Goal: Contribute content: Add original content to the website for others to see

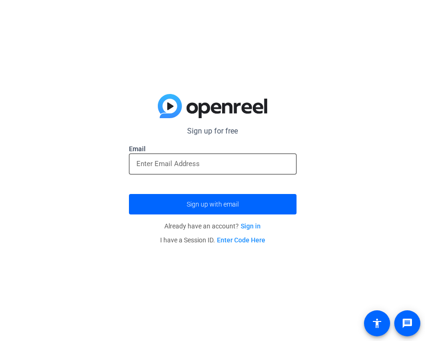
click at [153, 169] on input "email" at bounding box center [212, 163] width 153 height 11
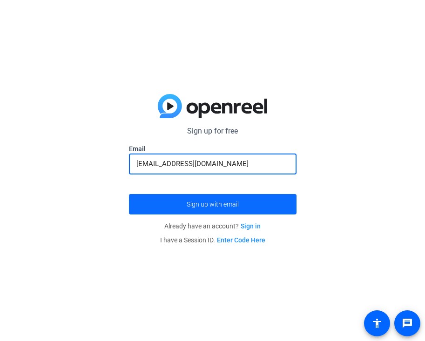
click at [195, 204] on span "Sign up with email" at bounding box center [213, 204] width 52 height 0
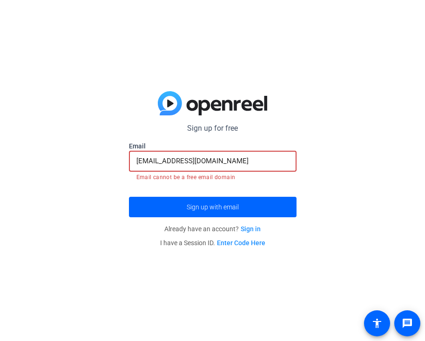
drag, startPoint x: 217, startPoint y: 160, endPoint x: 179, endPoint y: 159, distance: 37.7
click at [179, 159] on input "mlbettineski@gmail.com" at bounding box center [212, 161] width 153 height 11
type input "[EMAIL_ADDRESS][US_STATE][DOMAIN_NAME]"
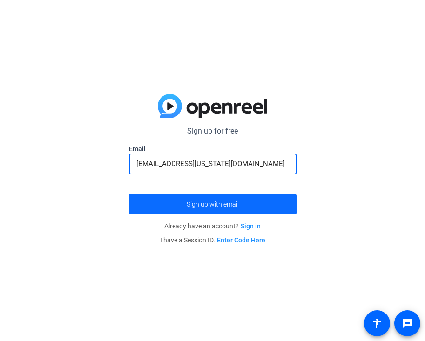
click at [219, 212] on span "submit" at bounding box center [213, 204] width 168 height 22
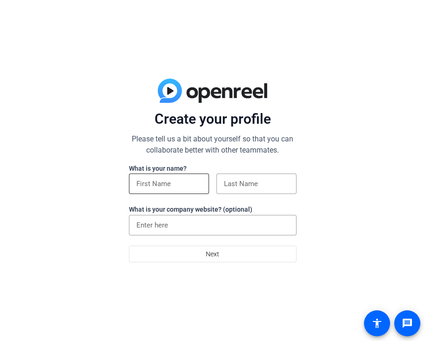
click at [192, 185] on input at bounding box center [168, 183] width 65 height 11
type input "Macy"
type input "Bettineski"
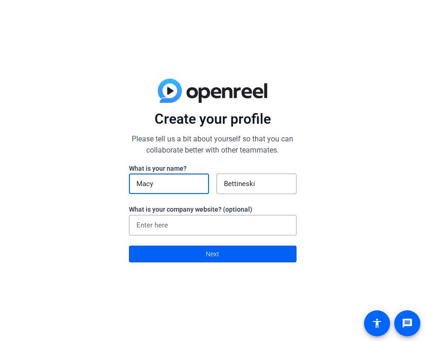
click at [195, 250] on span at bounding box center [212, 254] width 167 height 22
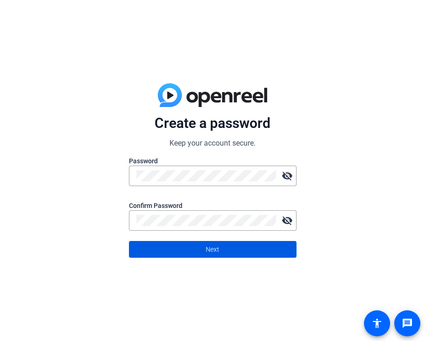
click at [268, 249] on span at bounding box center [212, 249] width 167 height 22
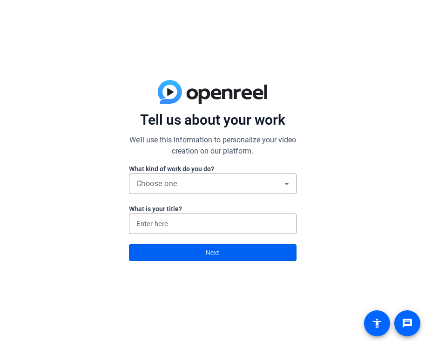
click at [196, 255] on span at bounding box center [212, 253] width 167 height 22
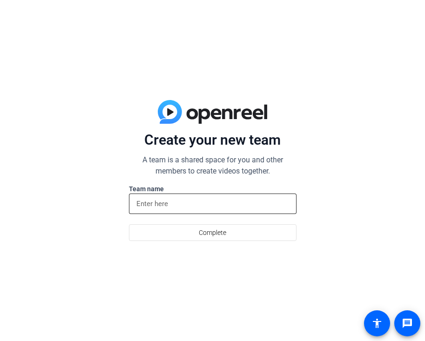
click at [180, 211] on div at bounding box center [212, 204] width 153 height 20
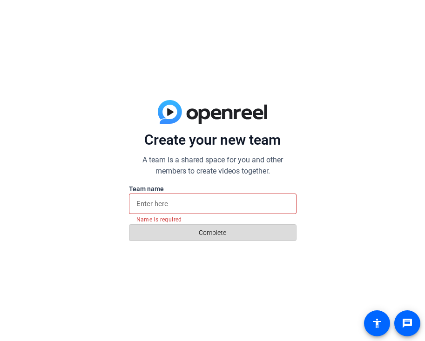
click at [188, 236] on span at bounding box center [212, 233] width 167 height 22
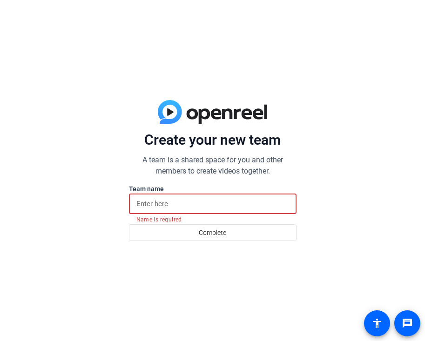
click at [178, 208] on input at bounding box center [212, 203] width 153 height 11
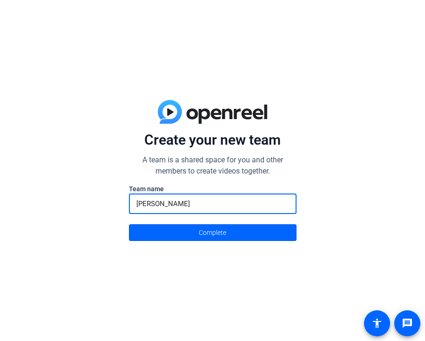
click at [174, 205] on input "[PERSON_NAME]" at bounding box center [212, 203] width 153 height 11
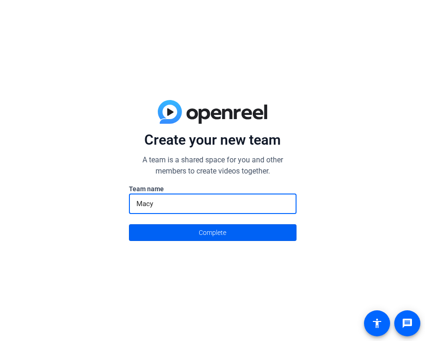
type input "Macy"
click at [174, 230] on span at bounding box center [212, 233] width 167 height 22
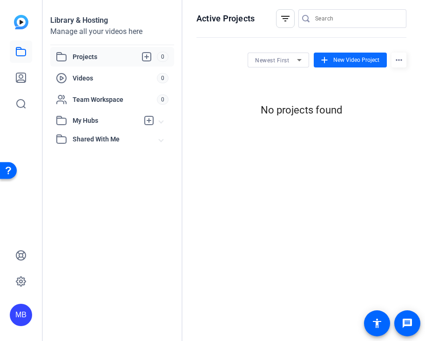
click at [360, 60] on span "New Video Project" at bounding box center [356, 60] width 46 height 8
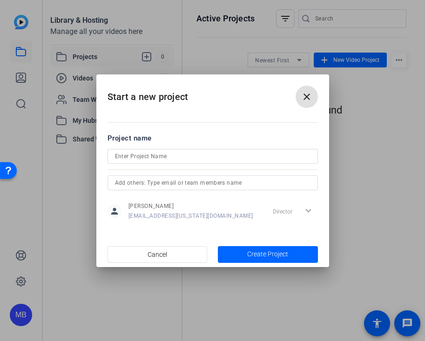
click at [195, 161] on input at bounding box center [213, 156] width 196 height 11
type input "Discussion #1 CHS 305"
click at [280, 255] on span "Create Project" at bounding box center [267, 255] width 41 height 10
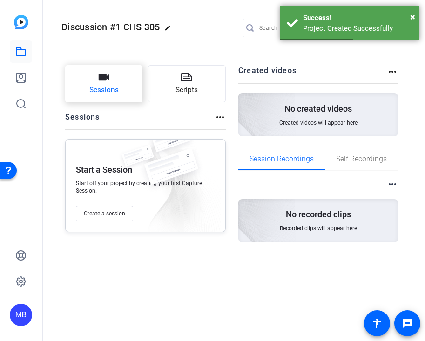
click at [113, 89] on span "Sessions" at bounding box center [103, 90] width 29 height 11
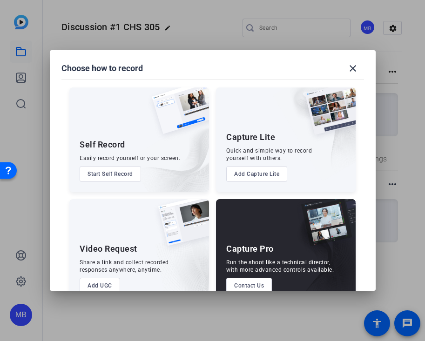
click at [117, 171] on button "Start Self Record" at bounding box center [110, 174] width 61 height 16
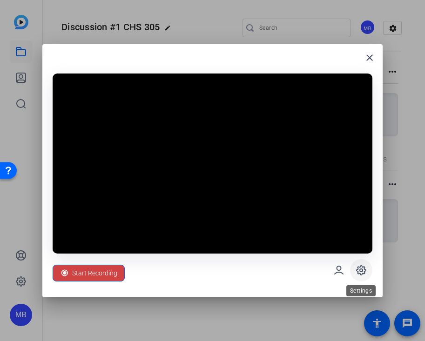
click at [365, 270] on icon at bounding box center [361, 270] width 9 height 9
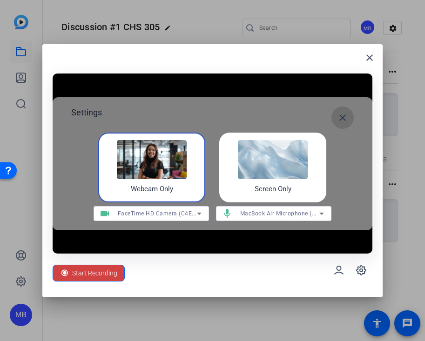
click at [343, 120] on mat-icon "close" at bounding box center [342, 117] width 11 height 11
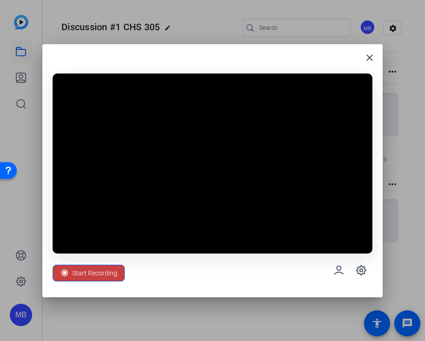
click at [115, 273] on span "Start Recording" at bounding box center [94, 274] width 45 height 18
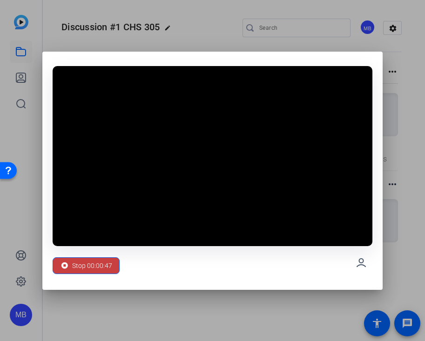
click at [111, 262] on span "Stop 00:00:47" at bounding box center [92, 266] width 40 height 18
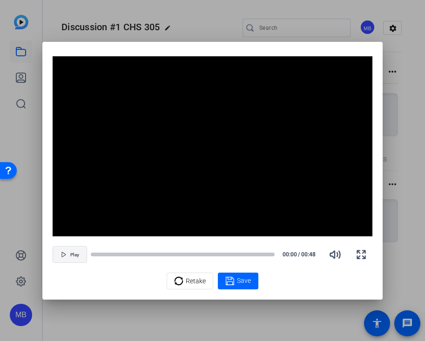
click at [68, 252] on span "button" at bounding box center [70, 255] width 34 height 22
click at [159, 173] on video "Video Player" at bounding box center [213, 146] width 320 height 180
click at [192, 281] on span "Retake" at bounding box center [196, 281] width 20 height 18
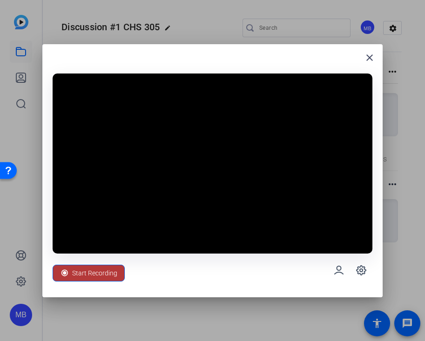
click at [115, 273] on span "Start Recording" at bounding box center [94, 274] width 45 height 18
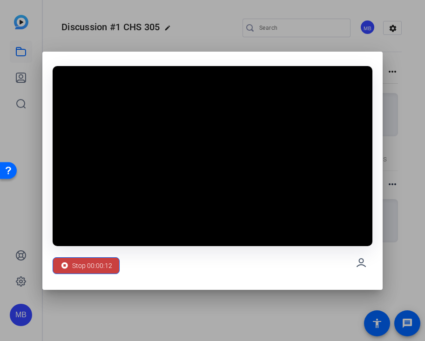
click at [105, 263] on span "Stop 00:00:12" at bounding box center [92, 266] width 40 height 18
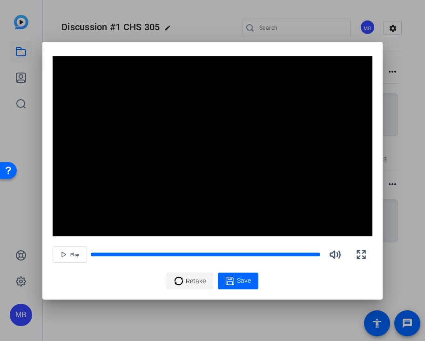
click at [181, 278] on icon at bounding box center [179, 281] width 8 height 8
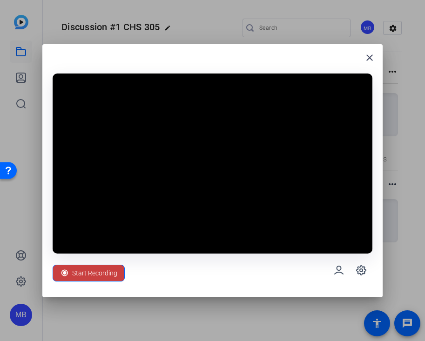
click at [88, 275] on span "Start Recording" at bounding box center [94, 274] width 45 height 18
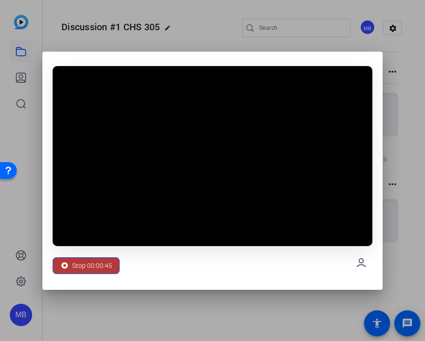
click at [82, 264] on span "Stop 00:00:45" at bounding box center [92, 266] width 40 height 18
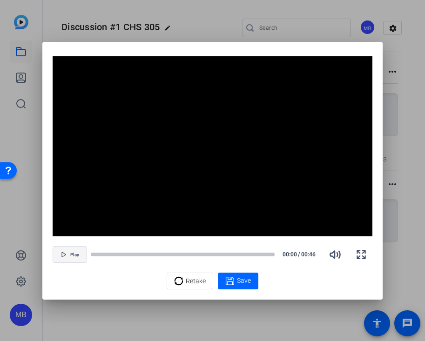
click at [69, 250] on span "button" at bounding box center [70, 255] width 34 height 22
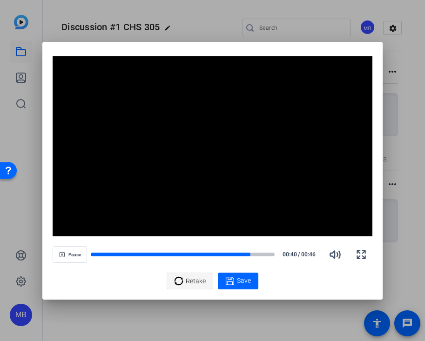
click at [182, 278] on icon at bounding box center [179, 281] width 8 height 8
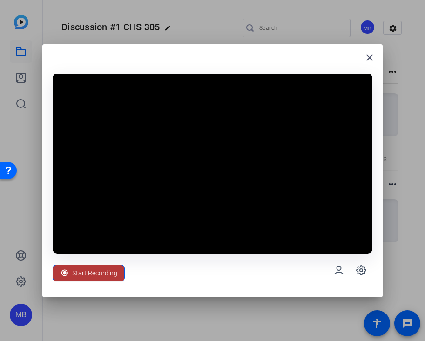
click at [95, 275] on span "Start Recording" at bounding box center [94, 274] width 45 height 18
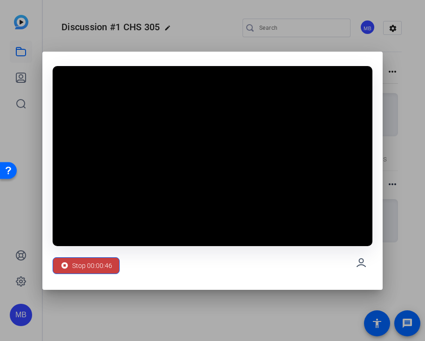
click at [73, 263] on span "Stop 00:00:46" at bounding box center [92, 266] width 40 height 18
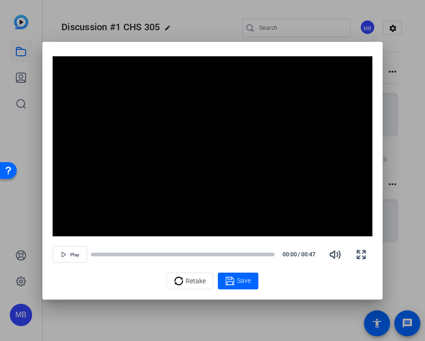
click at [73, 263] on span "button" at bounding box center [70, 255] width 34 height 22
click at [242, 276] on span "Save" at bounding box center [244, 281] width 14 height 10
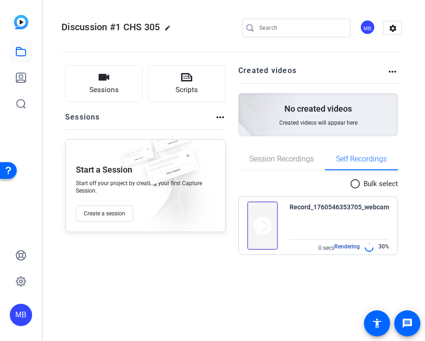
click at [319, 209] on div "Record_1760546353705_webcam" at bounding box center [340, 207] width 100 height 11
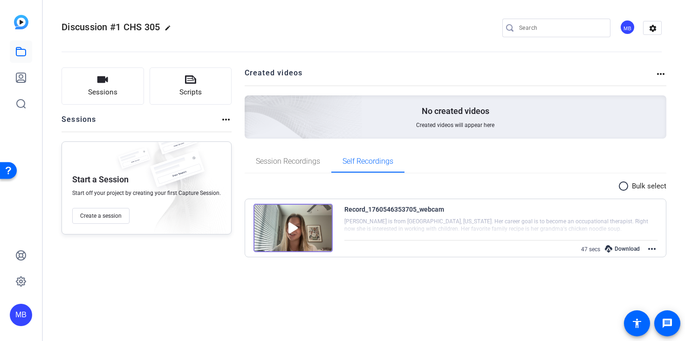
click at [425, 247] on div "Download" at bounding box center [622, 249] width 44 height 12
click at [425, 227] on div at bounding box center [500, 225] width 313 height 23
click at [425, 254] on mat-icon "more_horiz" at bounding box center [651, 249] width 11 height 11
click at [425, 261] on span "Edit Video" at bounding box center [620, 260] width 57 height 11
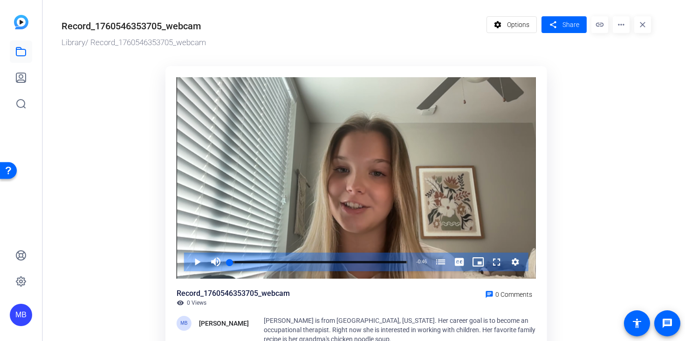
scroll to position [70, 0]
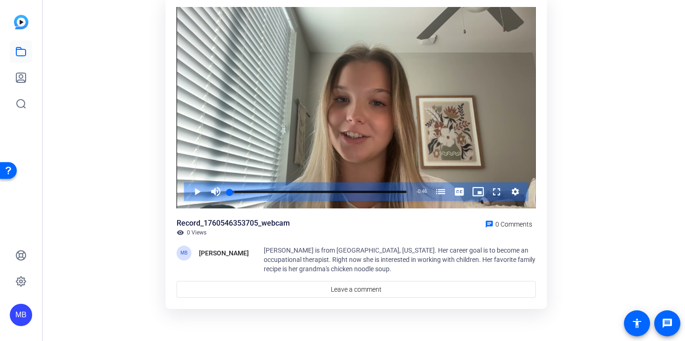
click at [289, 252] on span "[PERSON_NAME] is from [GEOGRAPHIC_DATA], [US_STATE]. Her career goal is to beco…" at bounding box center [400, 260] width 272 height 26
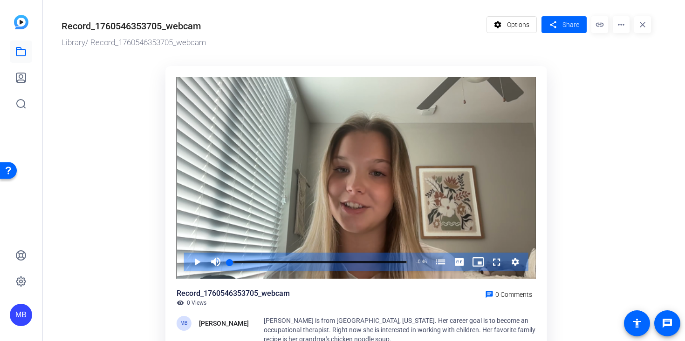
click at [462, 32] on div "Record_1760546353705_webcam" at bounding box center [271, 24] width 420 height 17
click at [20, 78] on icon at bounding box center [20, 77] width 9 height 9
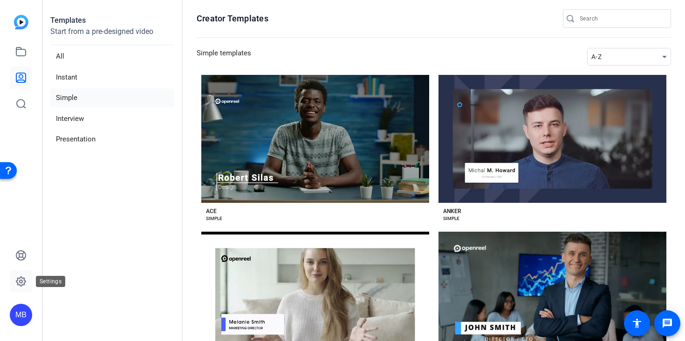
click at [20, 281] on icon at bounding box center [20, 281] width 11 height 11
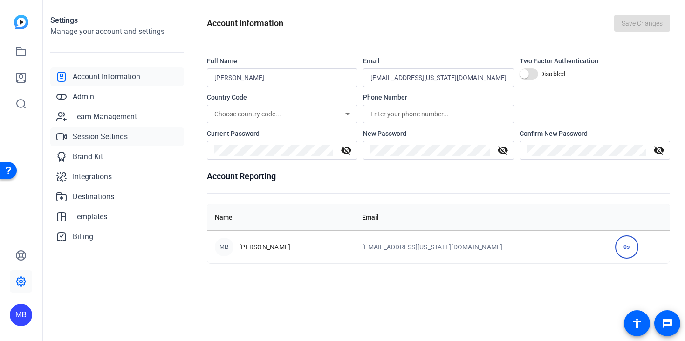
click at [149, 133] on link "Session Settings" at bounding box center [117, 137] width 134 height 19
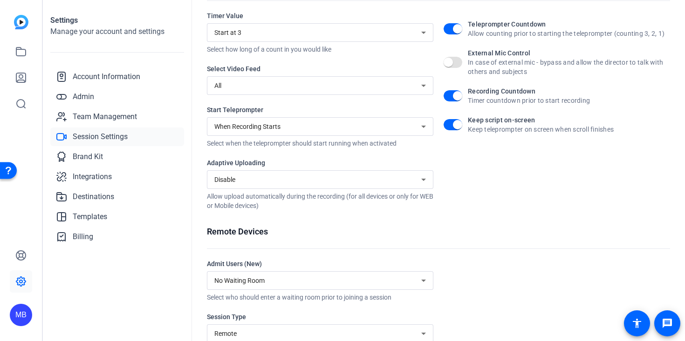
scroll to position [183, 0]
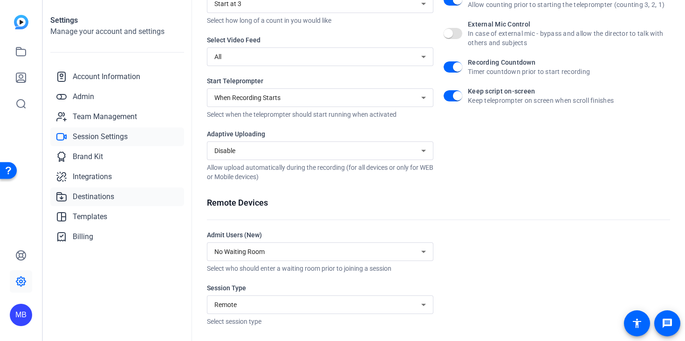
click at [107, 195] on span "Destinations" at bounding box center [93, 196] width 41 height 11
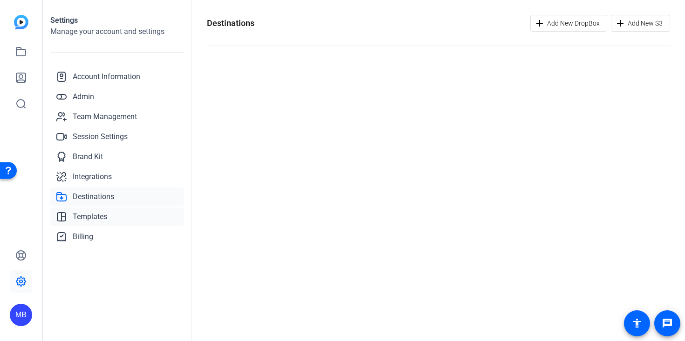
click at [113, 215] on link "Templates" at bounding box center [117, 217] width 134 height 19
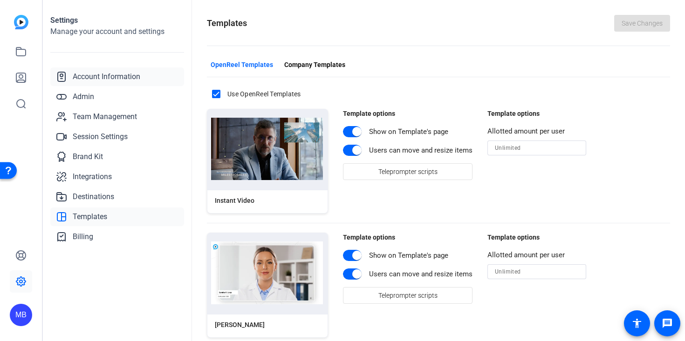
click at [120, 76] on span "Account Information" at bounding box center [107, 76] width 68 height 11
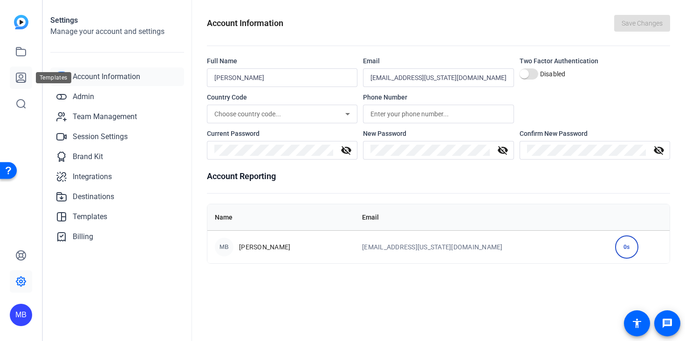
click at [19, 76] on icon at bounding box center [20, 77] width 9 height 9
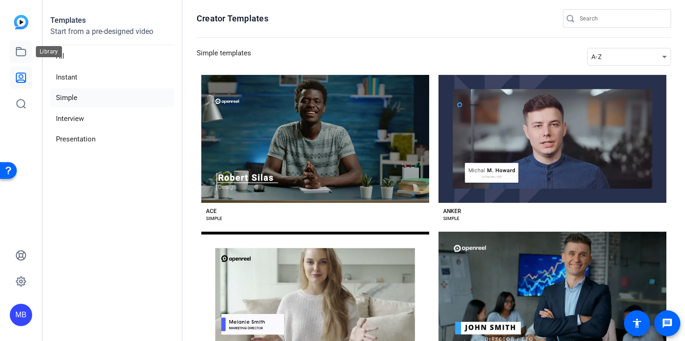
click at [21, 56] on icon at bounding box center [20, 52] width 9 height 8
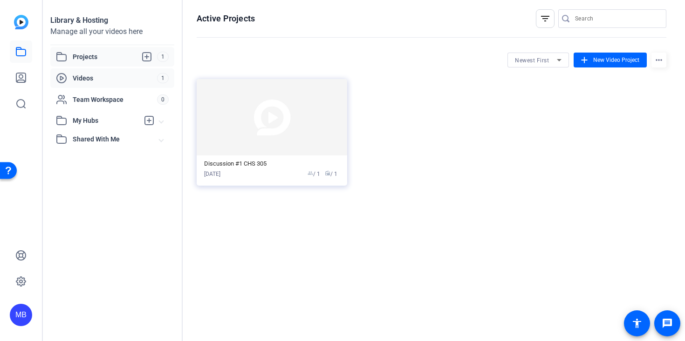
click at [88, 81] on span "Videos" at bounding box center [115, 78] width 84 height 9
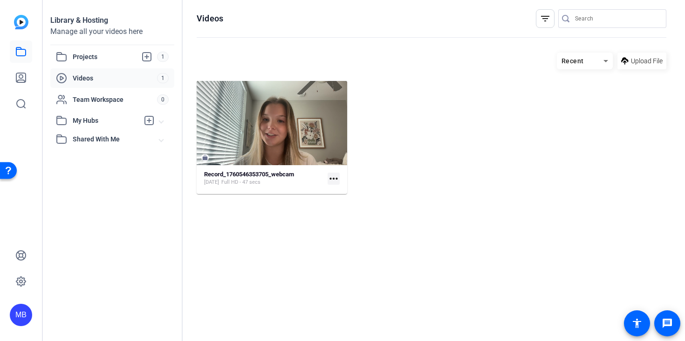
click at [334, 176] on mat-icon "more_horiz" at bounding box center [333, 179] width 12 height 12
click at [382, 204] on div "Download Extract Audio Download MP4 Manage Hubs" at bounding box center [355, 210] width 56 height 51
click at [367, 169] on div at bounding box center [342, 170] width 685 height 341
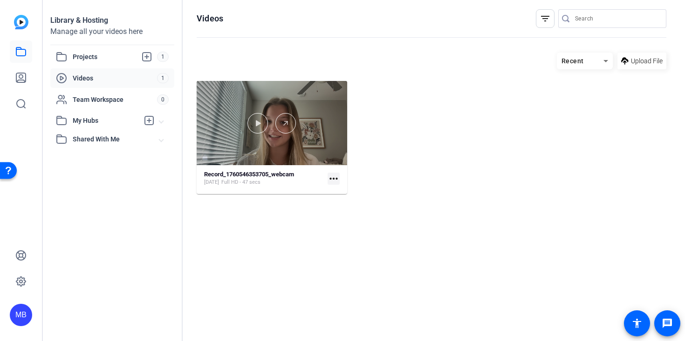
click at [206, 158] on div at bounding box center [272, 123] width 150 height 84
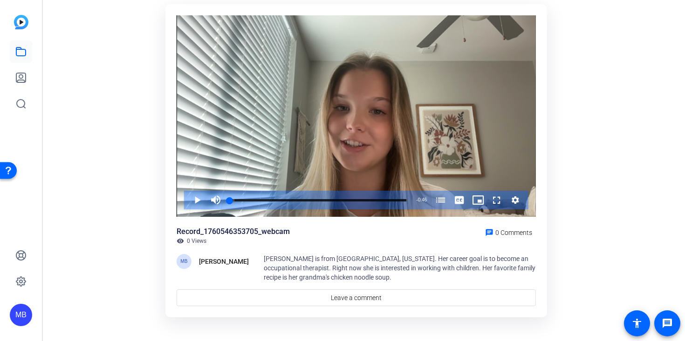
scroll to position [70, 0]
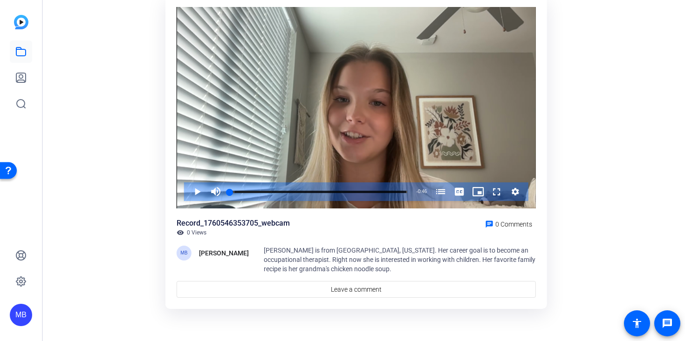
click at [292, 254] on div "[PERSON_NAME] is from [GEOGRAPHIC_DATA], [US_STATE]. Her career goal is to beco…" at bounding box center [400, 260] width 272 height 28
click at [287, 248] on span "[PERSON_NAME] is from [GEOGRAPHIC_DATA], [US_STATE]. Her career goal is to beco…" at bounding box center [400, 260] width 272 height 26
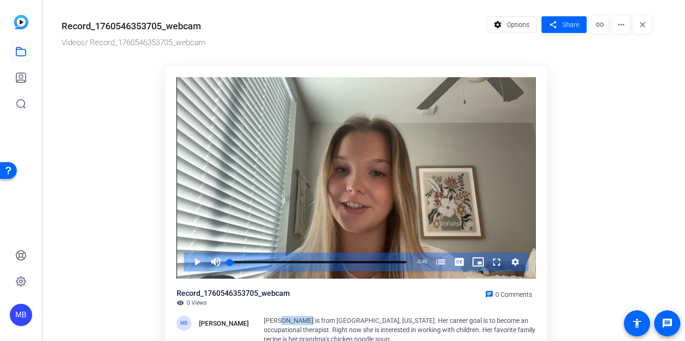
click at [619, 27] on mat-icon "more_horiz" at bounding box center [620, 24] width 17 height 17
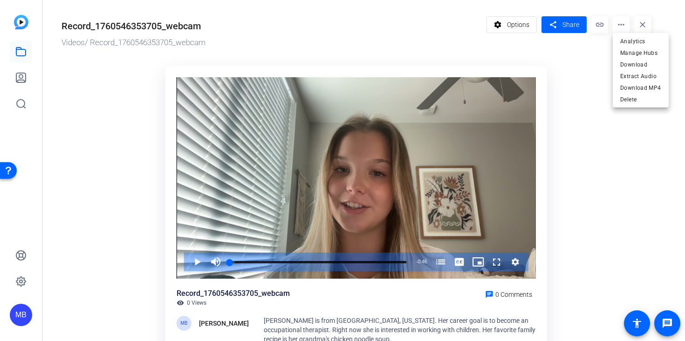
click at [516, 26] on div at bounding box center [342, 170] width 685 height 341
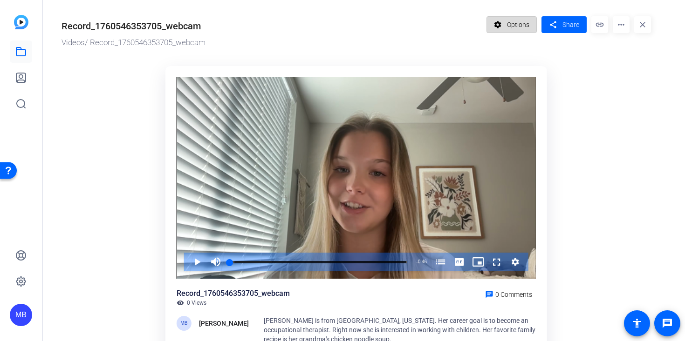
click at [509, 26] on span "Options" at bounding box center [518, 25] width 22 height 18
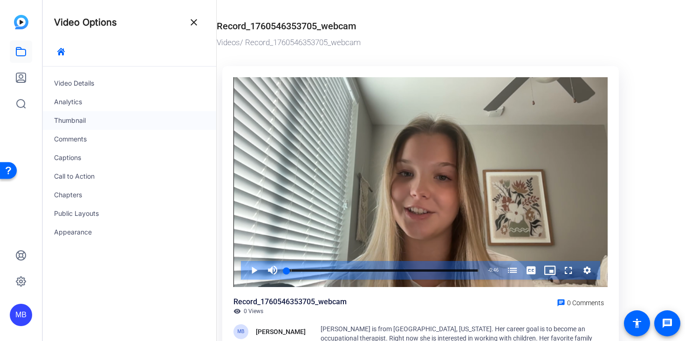
click at [91, 124] on div "Thumbnail" at bounding box center [129, 120] width 173 height 19
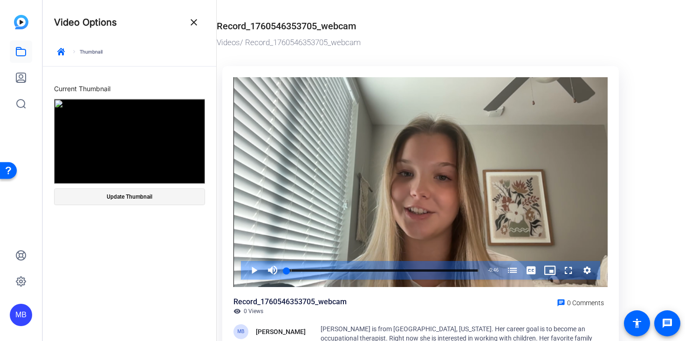
click at [152, 196] on span at bounding box center [129, 197] width 150 height 22
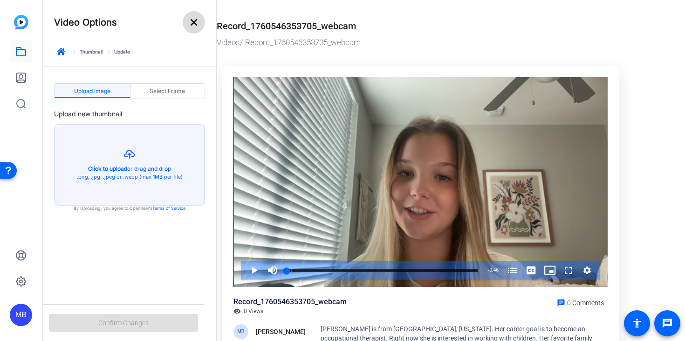
click at [190, 23] on mat-icon "close" at bounding box center [193, 22] width 11 height 11
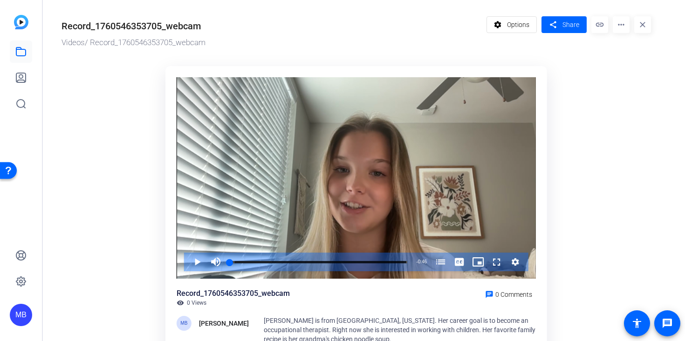
click at [618, 21] on mat-icon "more_horiz" at bounding box center [620, 24] width 17 height 17
click at [513, 27] on div at bounding box center [342, 170] width 685 height 341
click at [508, 26] on span "Options" at bounding box center [518, 25] width 22 height 18
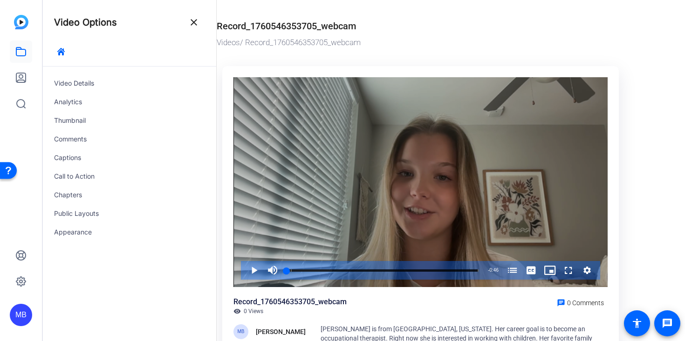
scroll to position [80, 0]
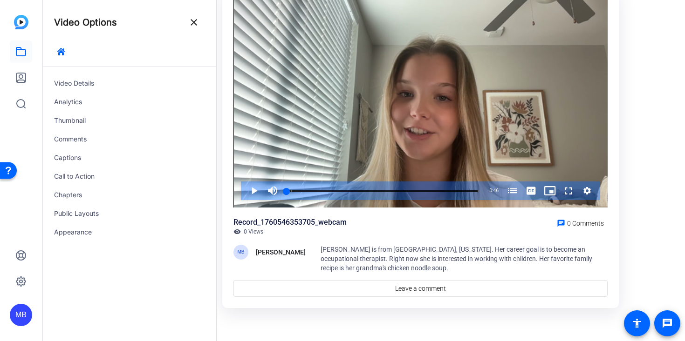
click at [287, 222] on div "Record_1760546353705_webcam" at bounding box center [289, 222] width 113 height 11
click at [272, 236] on div "Record_1760546353705_webcam visibility 0 Views chat 0 Comments MB [PERSON_NAME]…" at bounding box center [420, 257] width 374 height 80
click at [196, 22] on mat-icon "close" at bounding box center [193, 22] width 11 height 11
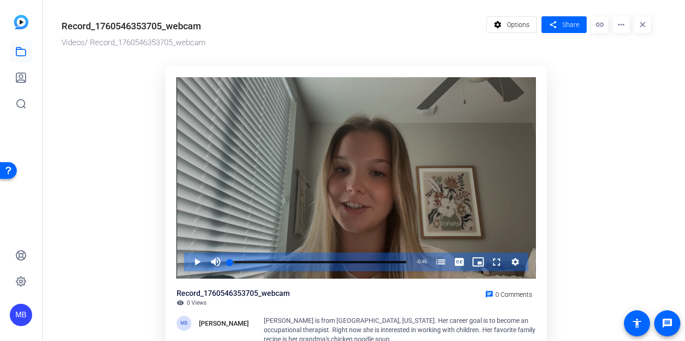
click at [520, 260] on button "Video Player" at bounding box center [515, 262] width 19 height 19
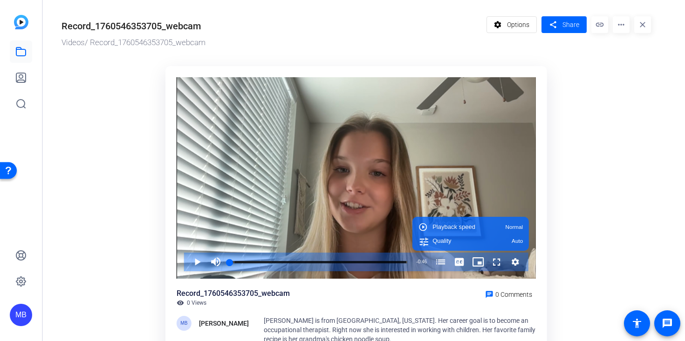
click at [566, 202] on ktd-grid "Video Player is loading. Play Video Play Mute Current Time 0:00 / Duration 0:46…" at bounding box center [355, 224] width 589 height 326
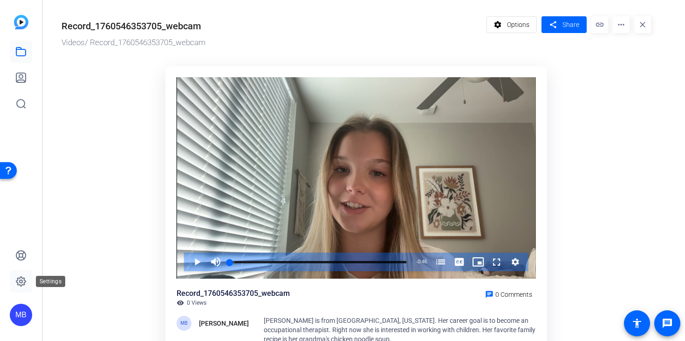
click at [21, 279] on icon at bounding box center [20, 281] width 11 height 11
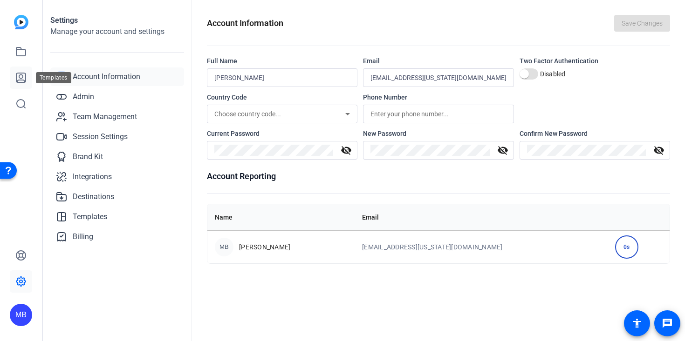
click at [22, 77] on icon at bounding box center [20, 77] width 9 height 9
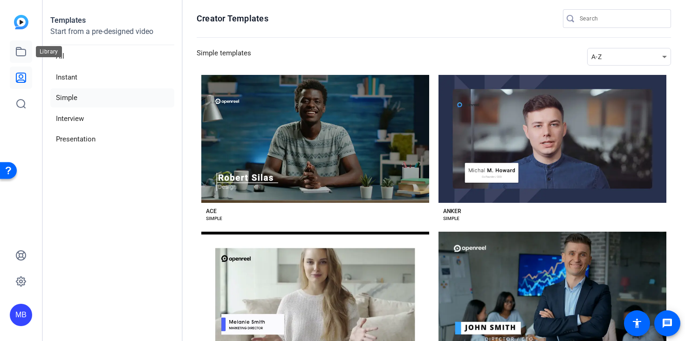
click at [23, 49] on icon at bounding box center [20, 52] width 9 height 8
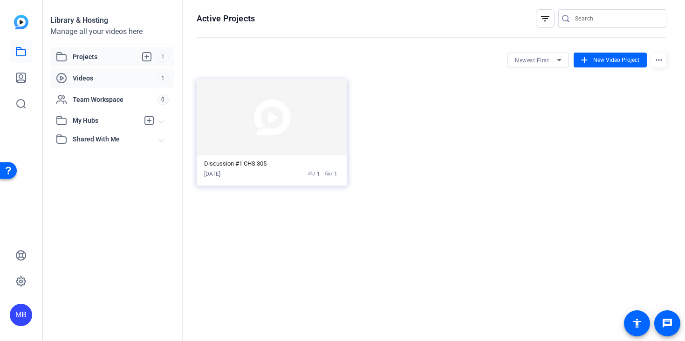
click at [79, 78] on span "Videos" at bounding box center [115, 78] width 84 height 9
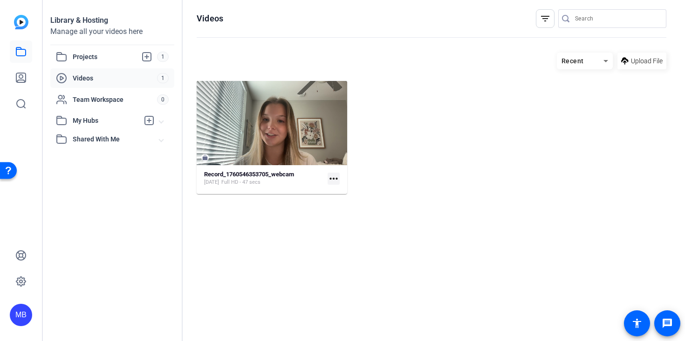
click at [335, 180] on mat-icon "more_horiz" at bounding box center [333, 179] width 12 height 12
click at [84, 62] on div at bounding box center [342, 170] width 685 height 341
click at [84, 61] on span "Projects" at bounding box center [115, 56] width 84 height 11
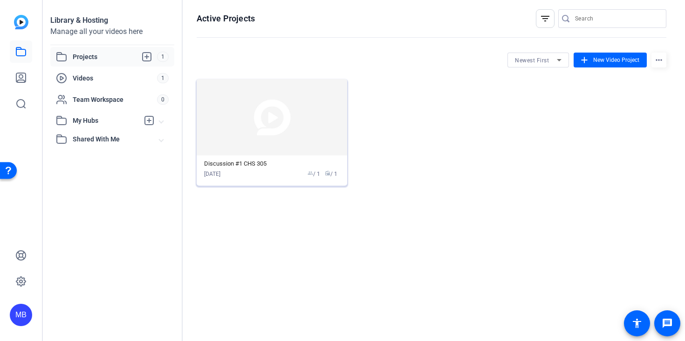
click at [282, 165] on div "Discussion #1 CHS 305" at bounding box center [272, 163] width 136 height 7
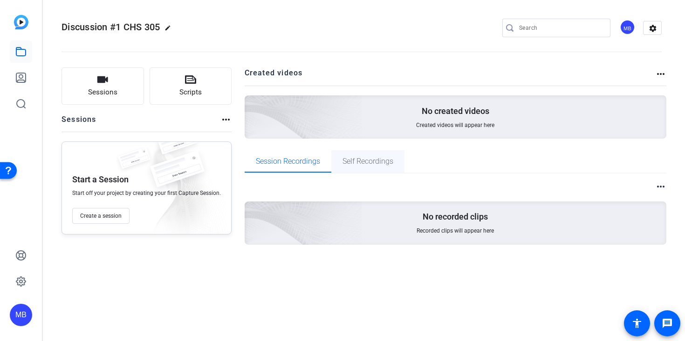
click at [354, 160] on span "Self Recordings" at bounding box center [367, 161] width 51 height 7
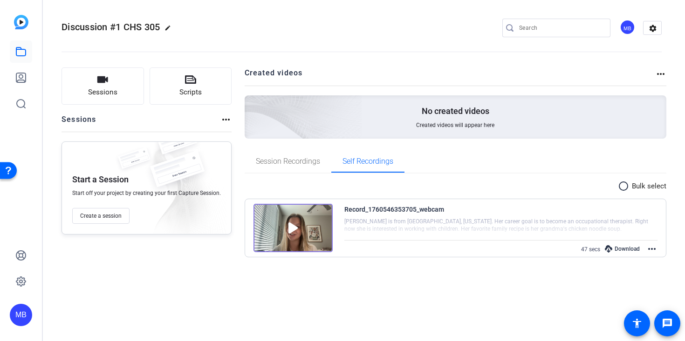
click at [655, 251] on mat-icon "more_horiz" at bounding box center [651, 249] width 11 height 11
click at [618, 259] on span "Edit Video" at bounding box center [629, 260] width 41 height 11
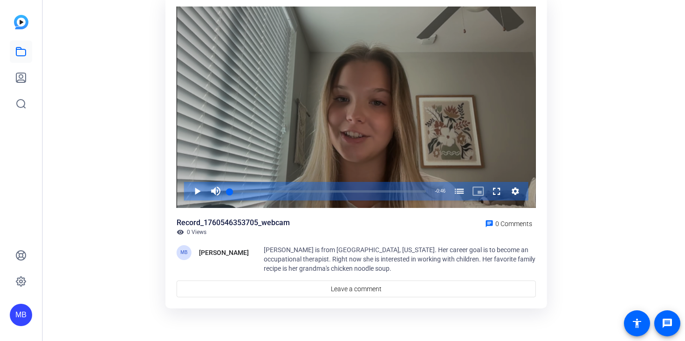
scroll to position [70, 0]
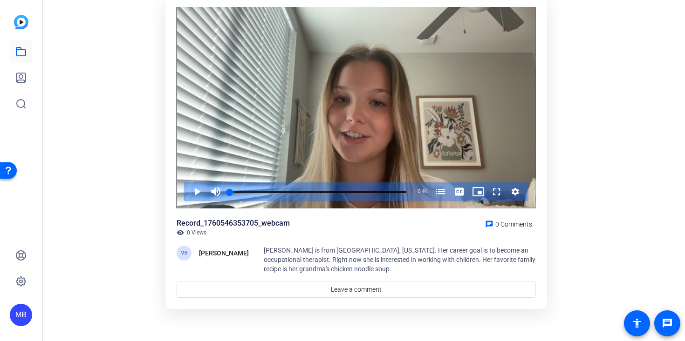
click at [238, 223] on div "Record_1760546353705_webcam" at bounding box center [233, 223] width 113 height 11
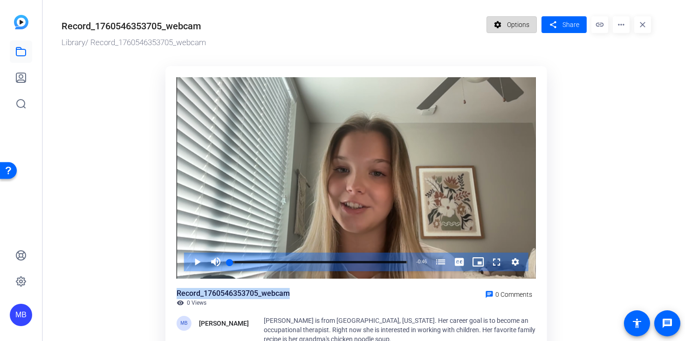
click at [492, 21] on mat-icon "settings" at bounding box center [498, 25] width 12 height 18
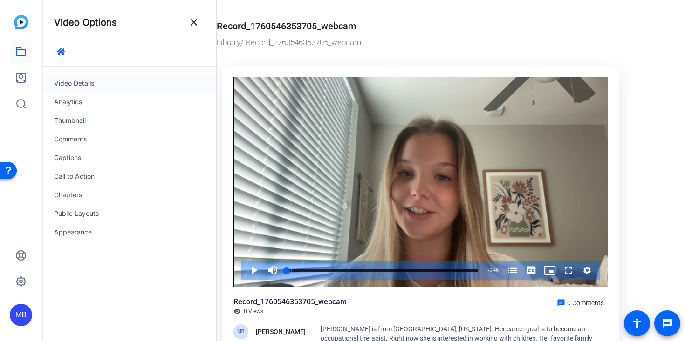
click at [68, 79] on div "Video Details" at bounding box center [129, 83] width 173 height 19
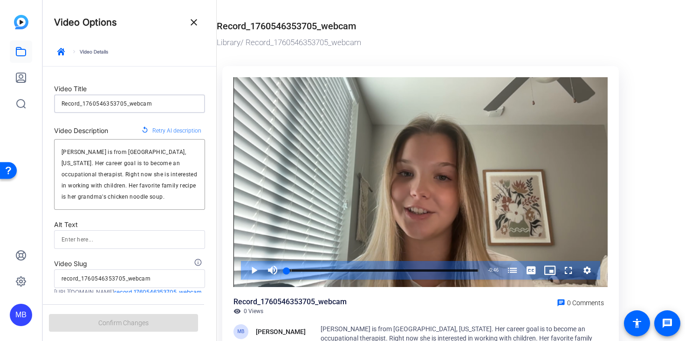
drag, startPoint x: 150, startPoint y: 99, endPoint x: 25, endPoint y: 92, distance: 125.9
click at [25, 92] on mat-sidenav-container "MB Video Options close keyboard_arrow_right Video Details Video Title Record_17…" at bounding box center [342, 170] width 685 height 341
type input "]"
type input "I"
type input "i"
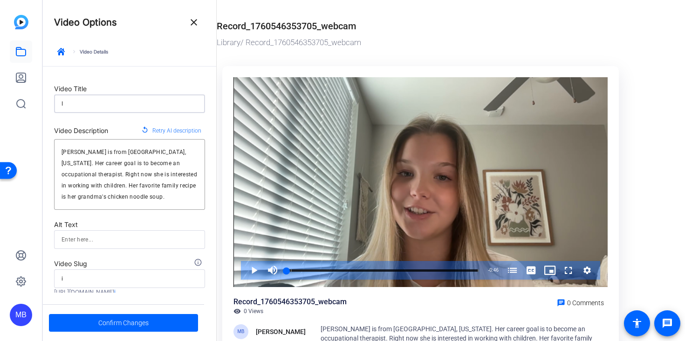
type input "In"
type input "in"
type input "Int"
type input "int"
type input "Intr"
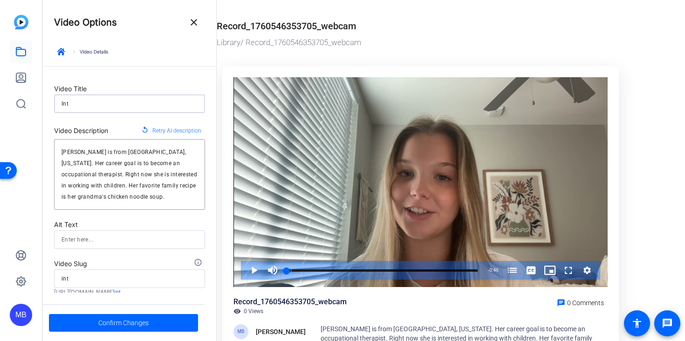
type input "intr"
type input "Intro"
type input "intro"
type input "Introd"
type input "introd"
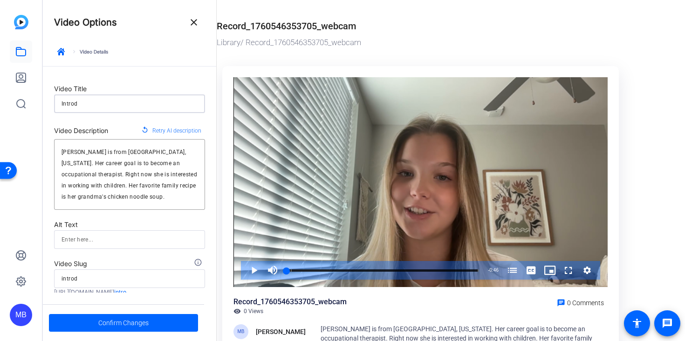
type input "Introdi"
type input "introdi"
type input "Introdic"
type input "introdic"
type input "Introdicu"
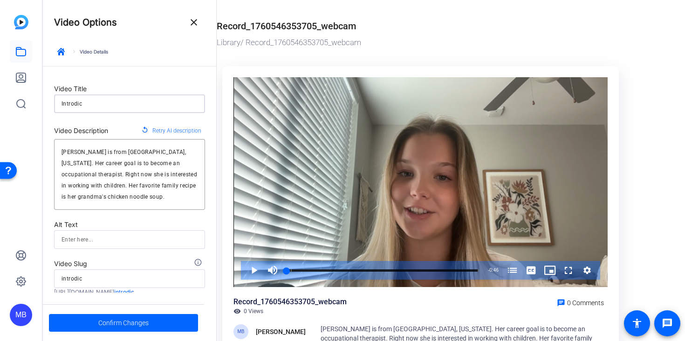
type input "introdicu"
type input "Introdicuc"
type input "introdicuc"
type input "Introdicuct"
type input "introdicuct"
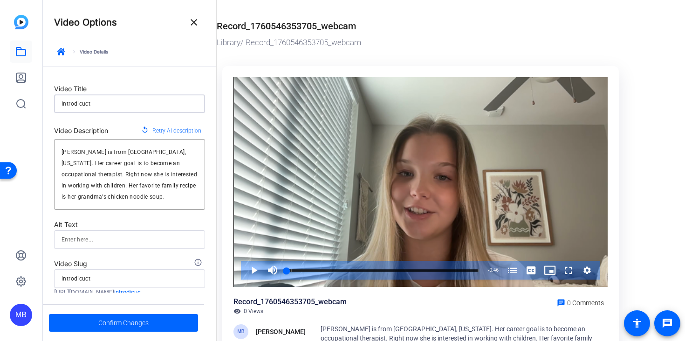
type input "Introdicucti"
type input "introdicucti"
type input "Introdicuctio"
type input "introdicuctio"
type input "Introdicuction"
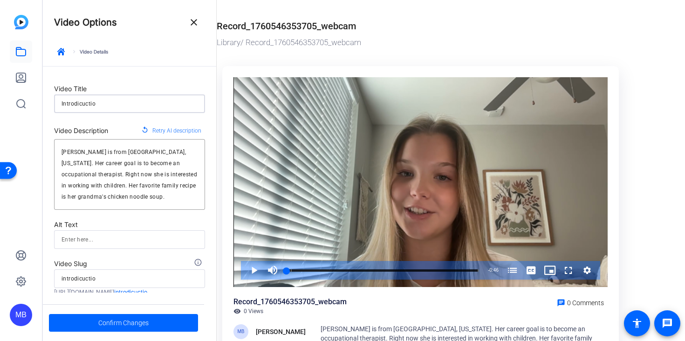
type input "introdicuction"
type input "Introdicuction"
type input "introdicuction"
type input "Introdicuction C"
type input "introdicuction-c"
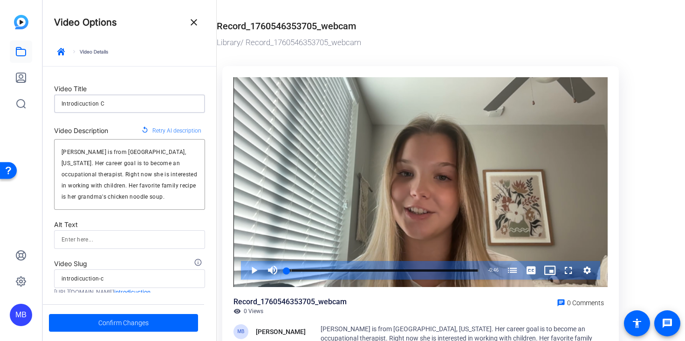
type input "Introdicuction CH"
type input "introdicuction-ch"
type input "Introdicuction CHS"
type input "introdicuction-chs"
type input "Introdicuction CHS"
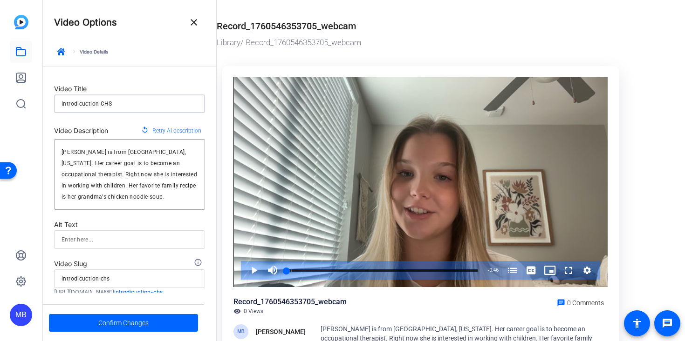
type input "introdicuction-chs"
type input "Introdicuction CHS 3"
type input "introdicuction-chs-3"
type input "Introdicuction CHS 30"
type input "introdicuction-chs-30"
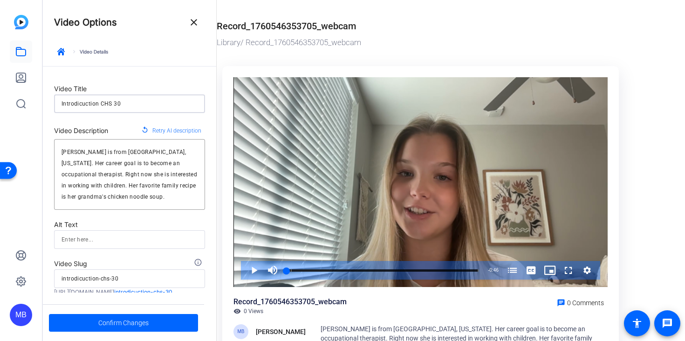
type input "Introdicuction CHS 305"
type input "introdicuction-chs-305"
click at [73, 101] on input "Introdicuction CHS 305" at bounding box center [129, 103] width 136 height 11
type input "Introduction CHS 305"
type input "introduction-chs-305"
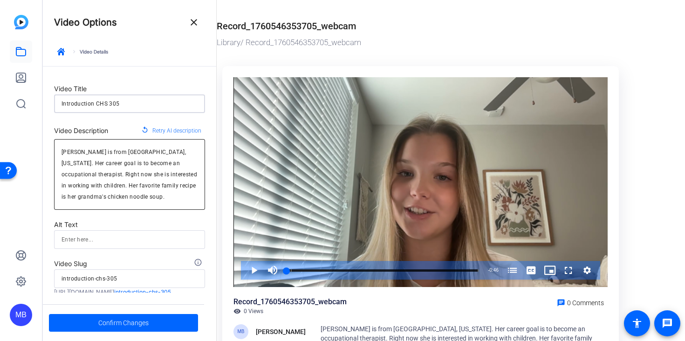
type input "Introduction CHS 305"
drag, startPoint x: 98, startPoint y: 153, endPoint x: 15, endPoint y: 143, distance: 83.4
click at [15, 143] on mat-sidenav-container "MB Video Options close keyboard_arrow_right Video Details Video Title Introduct…" at bounding box center [342, 170] width 685 height 341
click at [71, 144] on div "[PERSON_NAME] is from [GEOGRAPHIC_DATA], [US_STATE]. Her career goal is to beco…" at bounding box center [129, 174] width 136 height 71
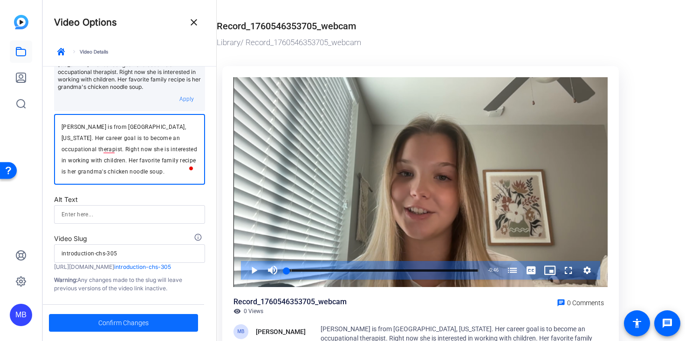
type textarea "Macy Bettineski is from Vancouver, Washington. Her career goal is to become an …"
click at [159, 318] on span at bounding box center [123, 323] width 149 height 22
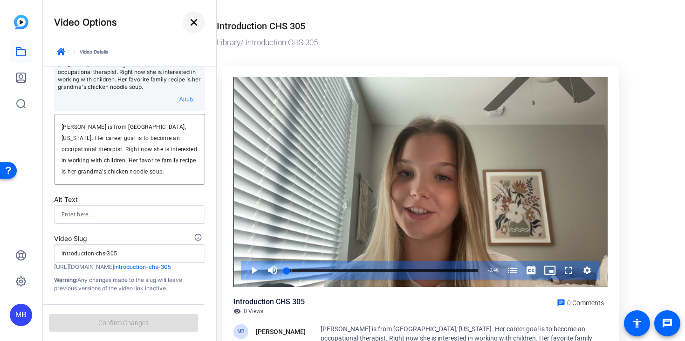
click at [192, 23] on mat-icon "close" at bounding box center [193, 22] width 11 height 11
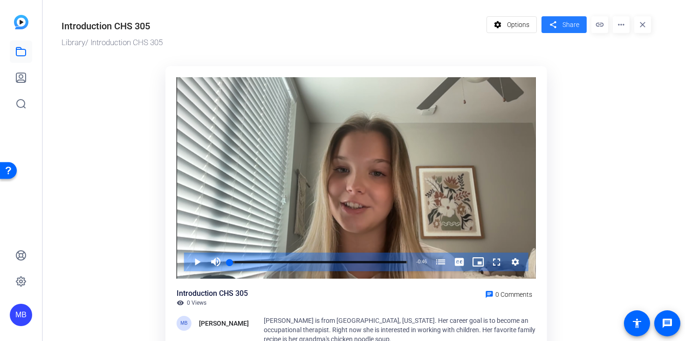
click at [583, 31] on span at bounding box center [563, 25] width 45 height 22
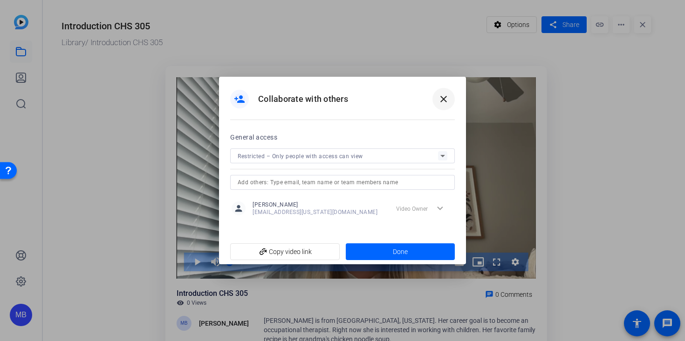
click at [449, 96] on span at bounding box center [443, 99] width 22 height 22
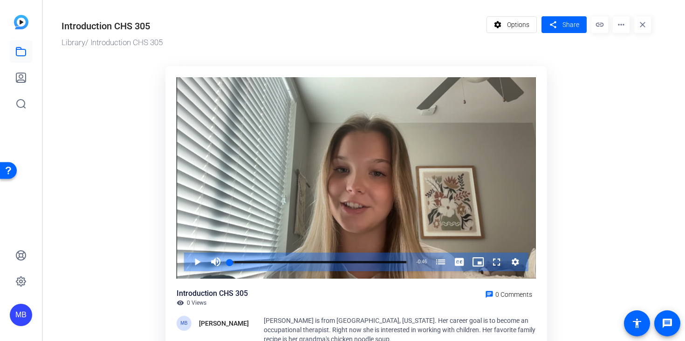
click at [621, 30] on mat-icon "more_horiz" at bounding box center [620, 24] width 17 height 17
click at [645, 88] on span "Download MP4" at bounding box center [640, 87] width 41 height 11
